Goal: Book appointment/travel/reservation

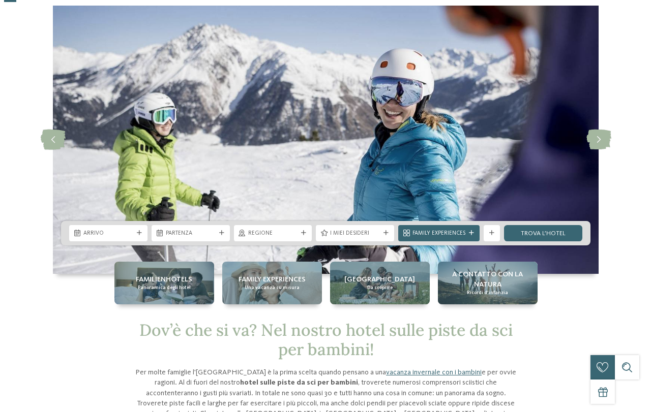
scroll to position [51, 0]
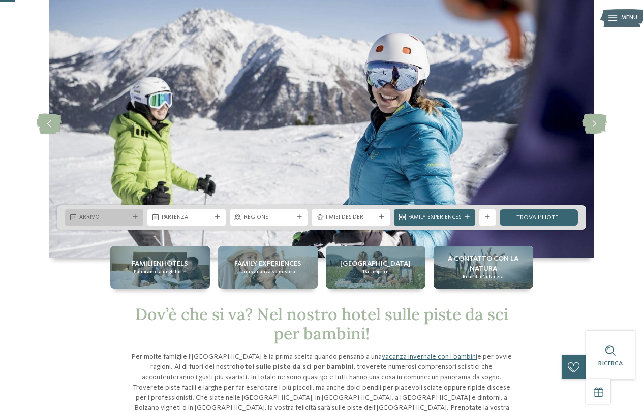
click at [137, 216] on icon at bounding box center [135, 217] width 5 height 5
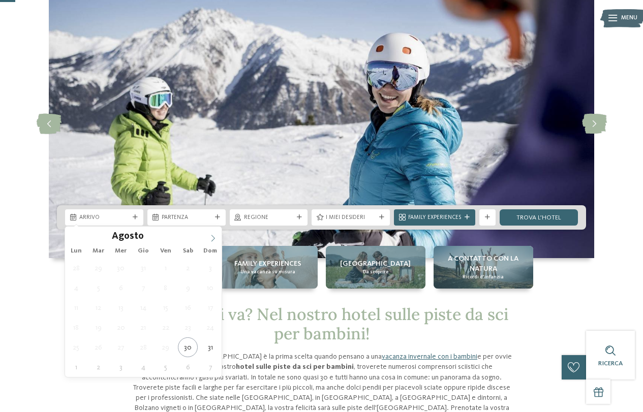
click at [211, 243] on span at bounding box center [212, 235] width 17 height 17
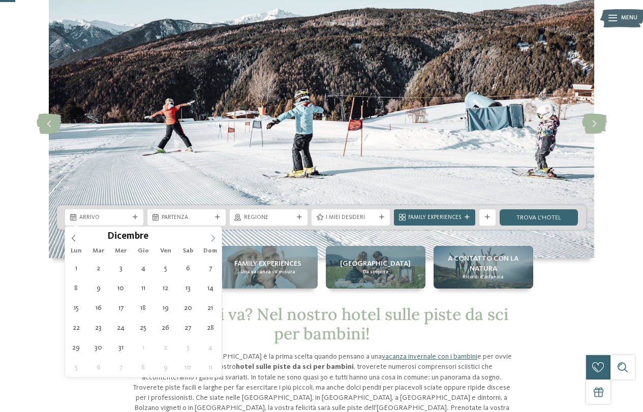
type input "****"
drag, startPoint x: 216, startPoint y: 241, endPoint x: 206, endPoint y: 255, distance: 17.9
click at [216, 240] on icon at bounding box center [212, 238] width 7 height 7
type div "[DATE]"
type input "****"
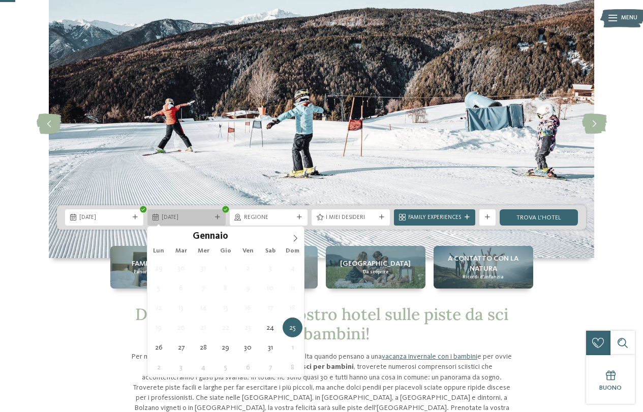
click at [217, 222] on div "[DATE]" at bounding box center [186, 217] width 78 height 16
type div "[DATE]"
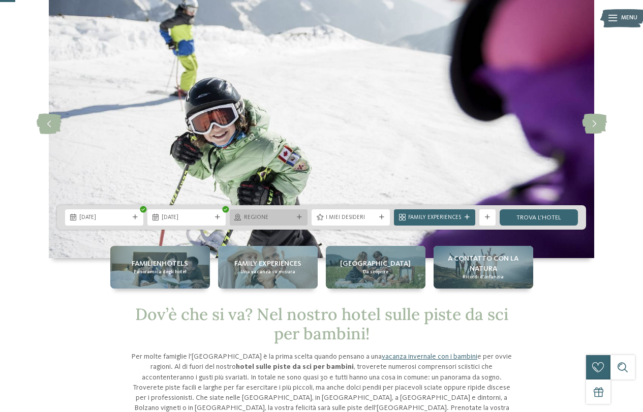
click at [296, 215] on div at bounding box center [299, 217] width 8 height 5
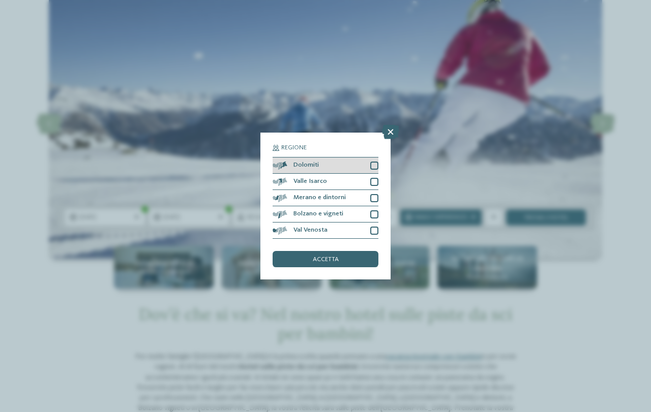
click at [372, 169] on div at bounding box center [374, 166] width 8 height 8
drag, startPoint x: 373, startPoint y: 179, endPoint x: 371, endPoint y: 190, distance: 10.3
click at [373, 180] on div at bounding box center [374, 182] width 8 height 8
click at [374, 184] on icon at bounding box center [374, 181] width 5 height 5
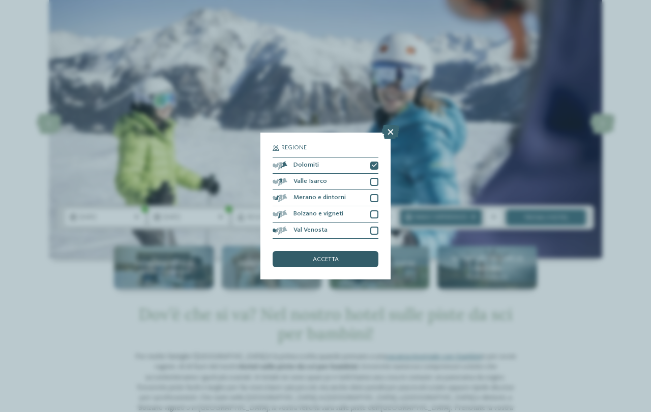
click at [356, 258] on div "accetta" at bounding box center [326, 259] width 106 height 16
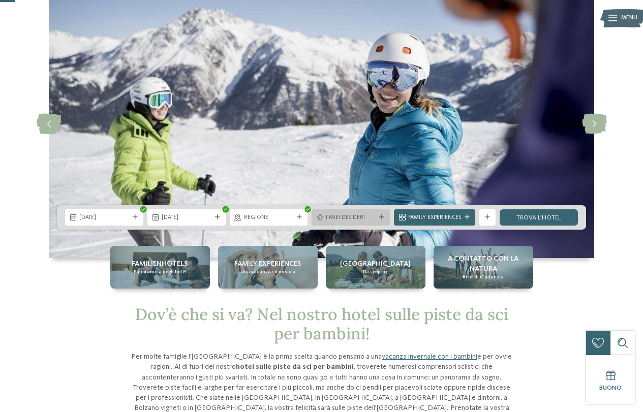
click at [341, 220] on span "I miei desideri" at bounding box center [351, 218] width 50 height 8
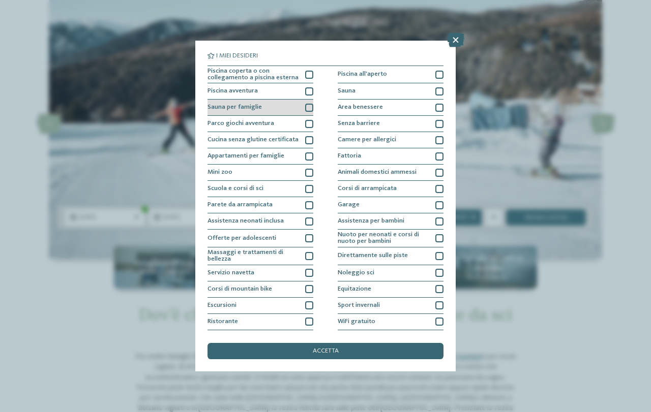
click at [289, 110] on div "Sauna per famiglie" at bounding box center [260, 108] width 106 height 16
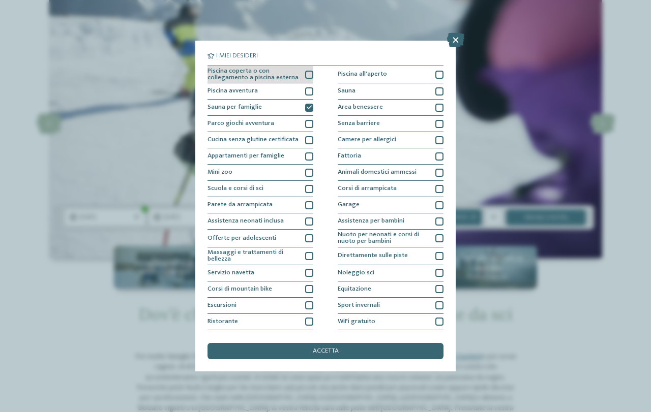
click at [300, 77] on div "Piscina coperta o con collegamento a piscina esterna" at bounding box center [260, 75] width 106 height 18
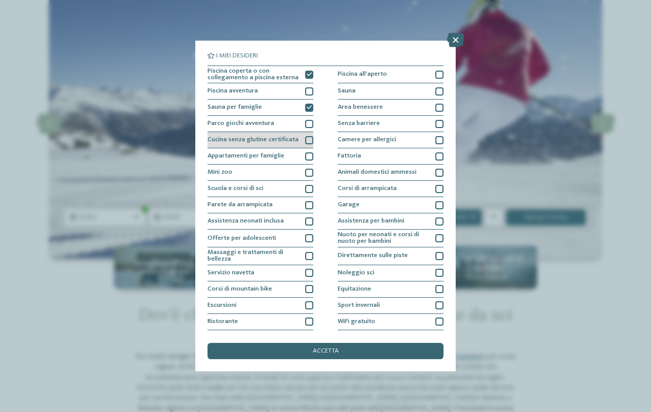
click at [285, 140] on span "Cucina senza glutine certificata" at bounding box center [252, 140] width 91 height 7
click at [279, 140] on span "Cucina senza glutine certificata" at bounding box center [252, 140] width 91 height 7
click at [279, 141] on span "Cucina senza glutine certificata" at bounding box center [252, 140] width 91 height 7
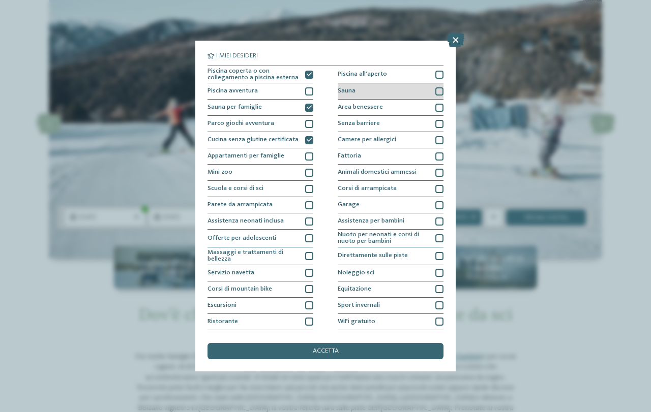
click at [387, 88] on div "Sauna" at bounding box center [391, 91] width 106 height 16
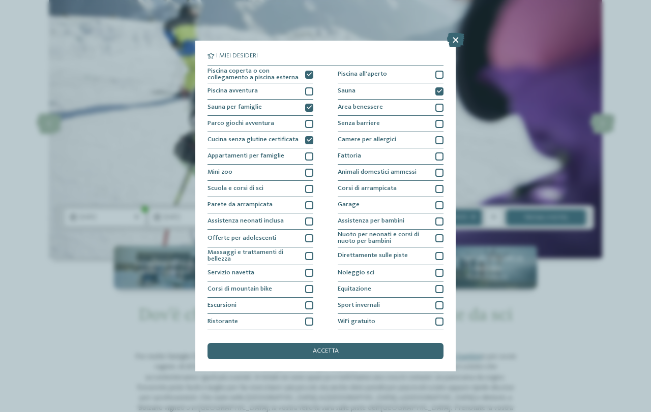
click at [341, 350] on div "accetta" at bounding box center [325, 351] width 236 height 16
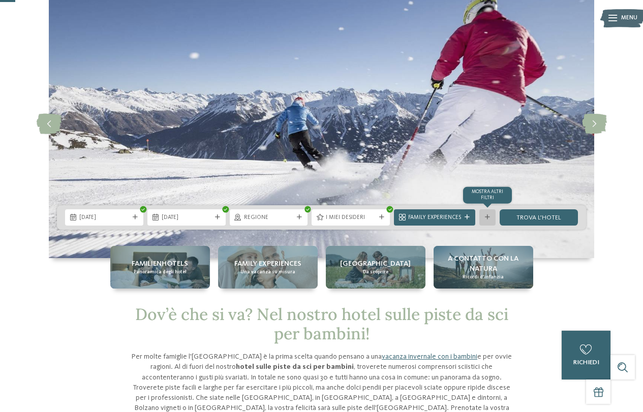
click at [480, 217] on div "mostra altri filtri" at bounding box center [488, 217] width 16 height 16
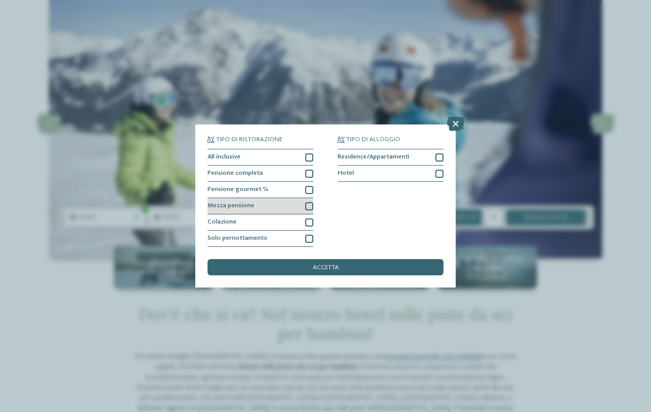
click at [305, 205] on div at bounding box center [309, 206] width 8 height 8
click at [341, 267] on div "accetta" at bounding box center [325, 267] width 236 height 16
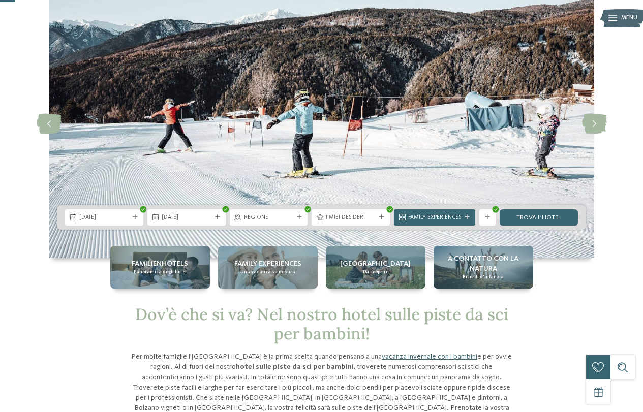
click at [525, 228] on div "[DATE] [DATE]" at bounding box center [321, 217] width 529 height 24
click at [525, 223] on link "trova l’hotel" at bounding box center [539, 217] width 78 height 16
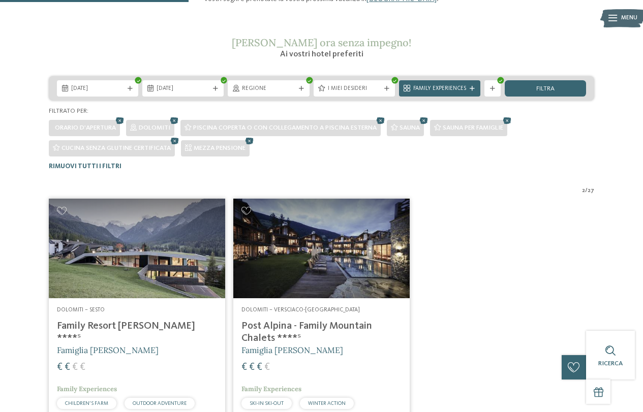
scroll to position [119, 0]
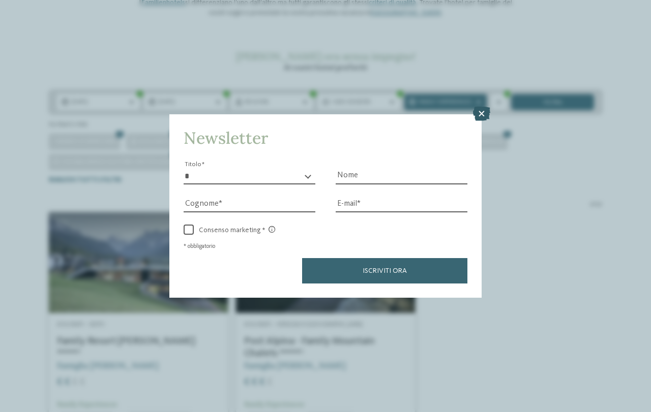
click at [474, 112] on icon at bounding box center [481, 114] width 17 height 14
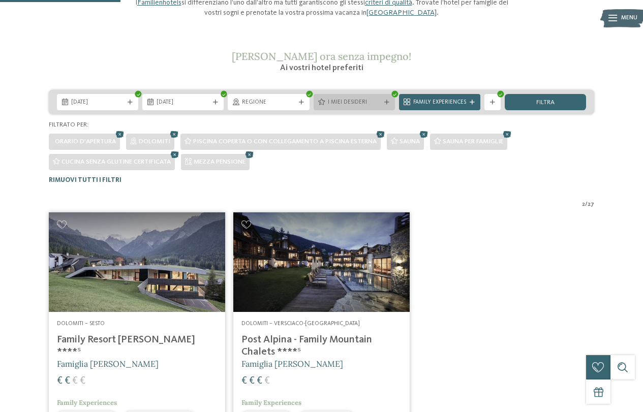
click at [394, 102] on div "I miei desideri" at bounding box center [354, 102] width 81 height 16
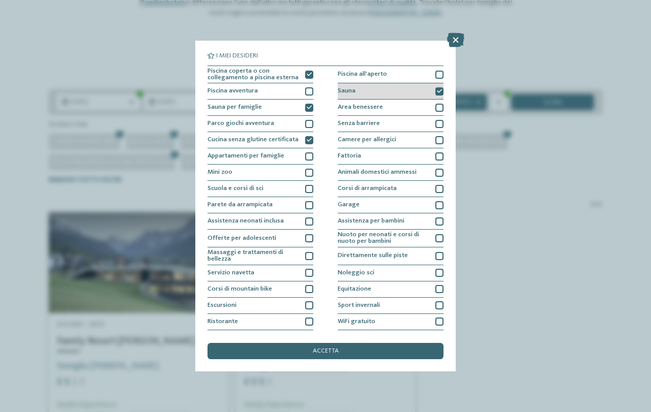
click at [430, 94] on div "Sauna" at bounding box center [391, 91] width 106 height 16
click at [312, 76] on div "Piscina coperta o con collegamento a piscina esterna Piscina all'aperto Piscina…" at bounding box center [325, 206] width 236 height 281
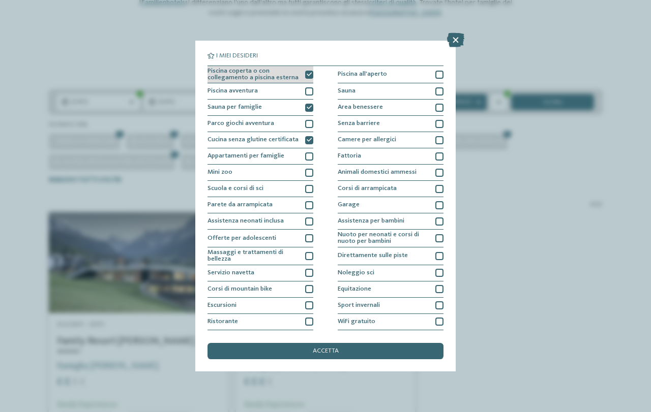
click at [309, 75] on icon at bounding box center [309, 74] width 5 height 5
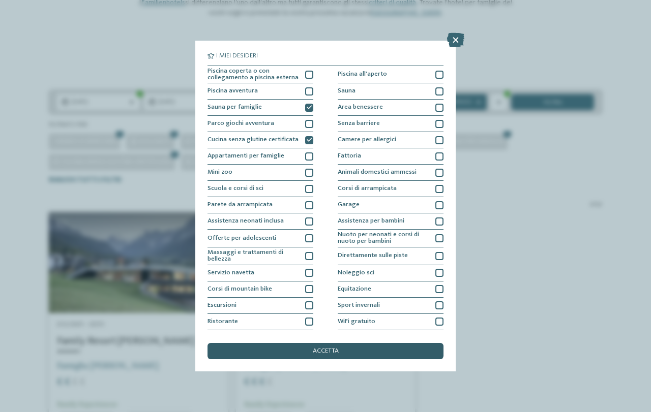
click at [367, 351] on div "accetta" at bounding box center [325, 351] width 236 height 16
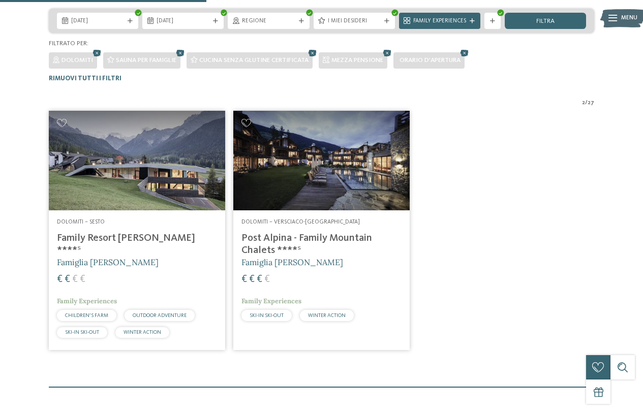
scroll to position [149, 0]
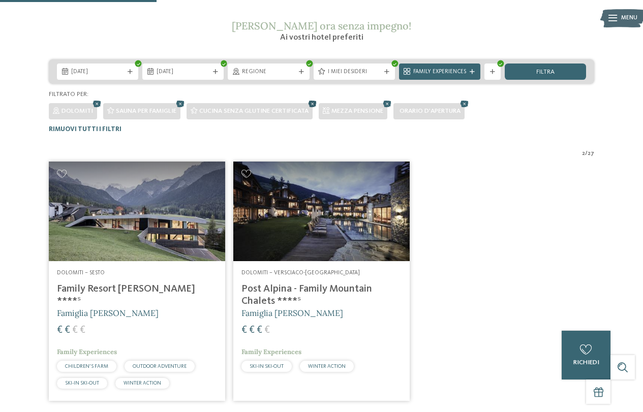
click at [315, 104] on icon at bounding box center [313, 104] width 12 height 11
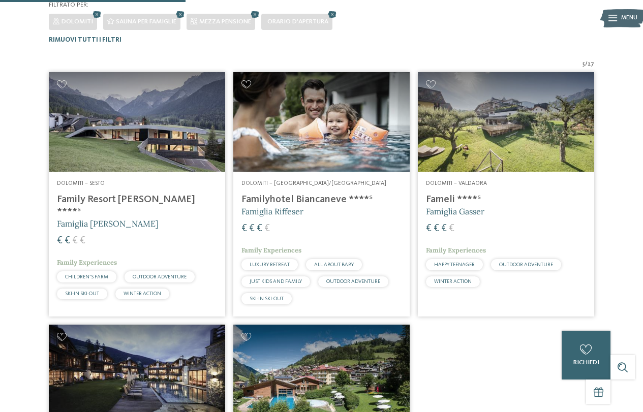
scroll to position [251, 0]
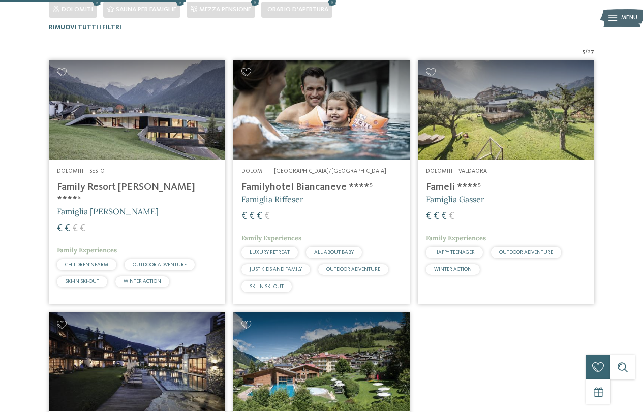
click at [309, 170] on span "Dolomiti – [GEOGRAPHIC_DATA]/[GEOGRAPHIC_DATA]" at bounding box center [314, 171] width 145 height 6
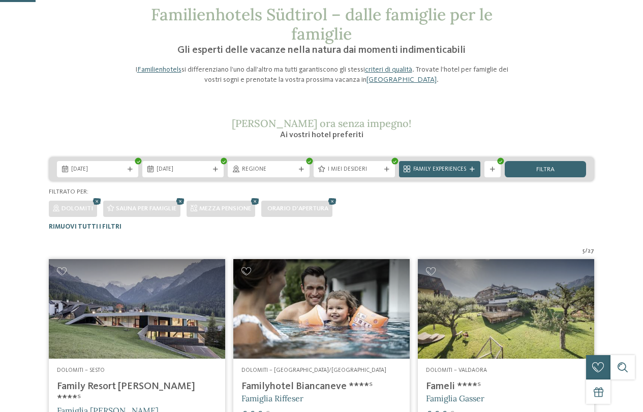
scroll to position [48, 0]
